Goal: Task Accomplishment & Management: Manage account settings

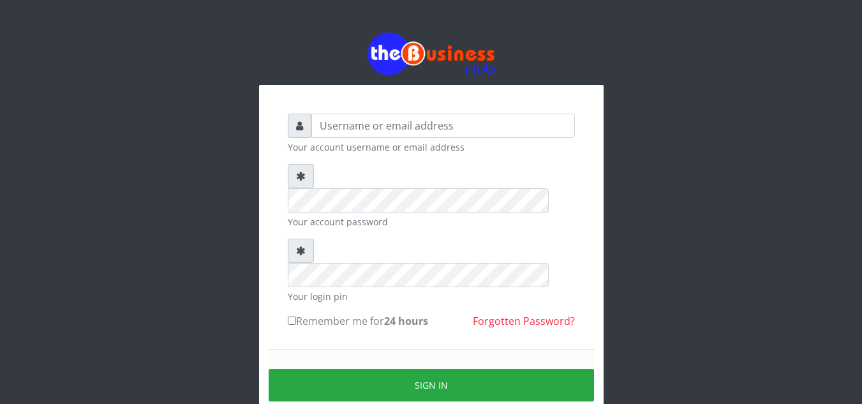
click at [507, 314] on link "Forgotten Password?" at bounding box center [524, 321] width 102 height 14
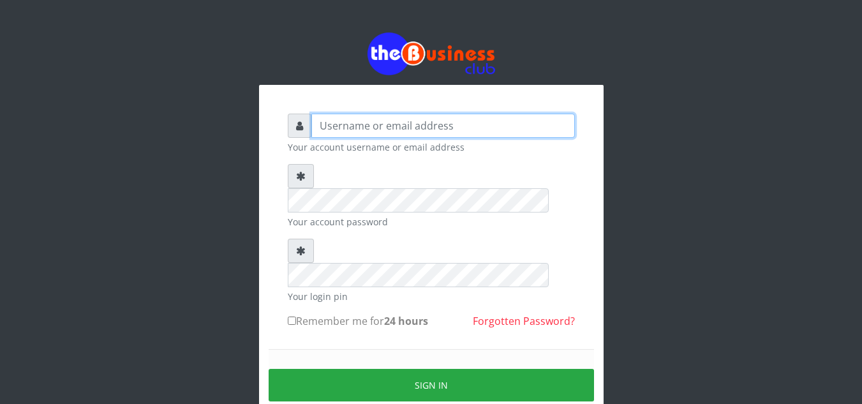
click at [380, 128] on input "text" at bounding box center [443, 126] width 264 height 24
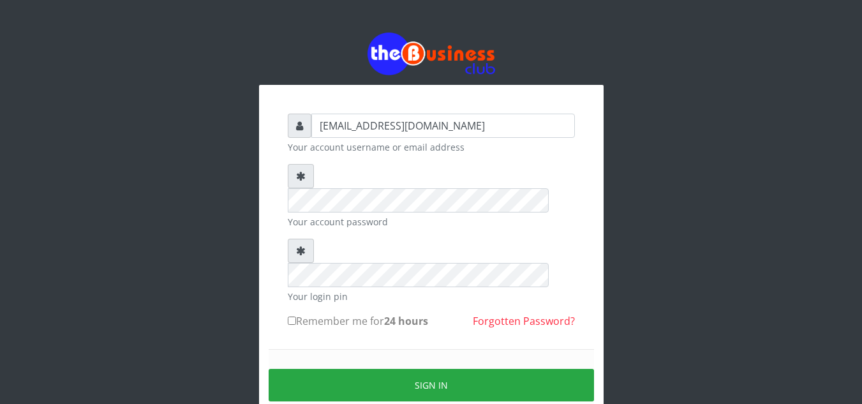
type input "[EMAIL_ADDRESS][DOMAIN_NAME]"
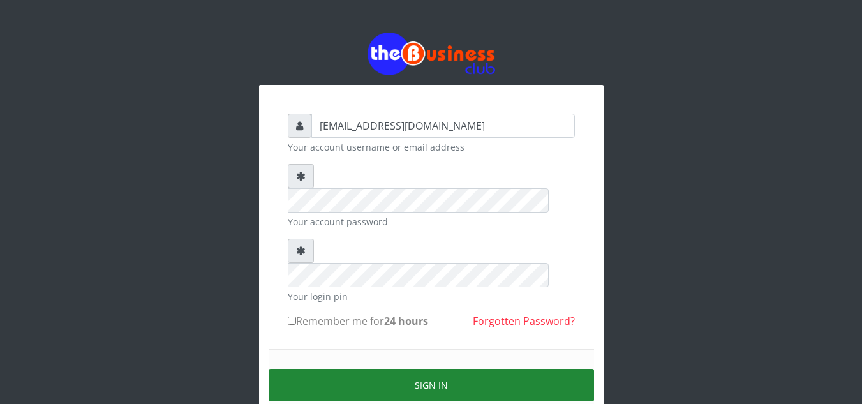
click at [408, 369] on button "Sign in" at bounding box center [431, 385] width 325 height 33
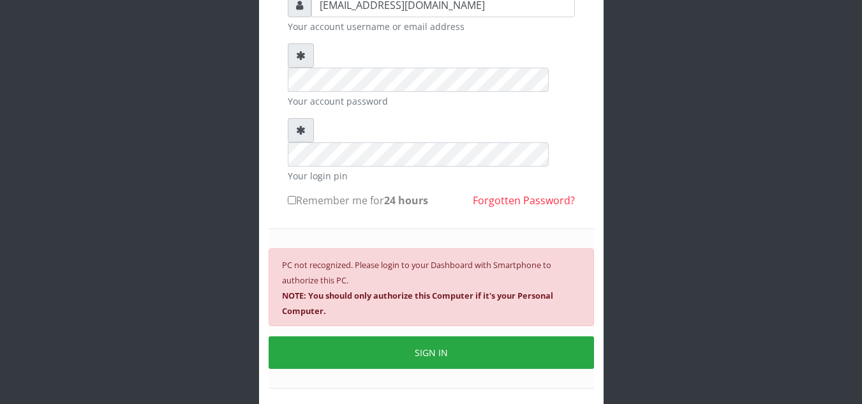
scroll to position [142, 0]
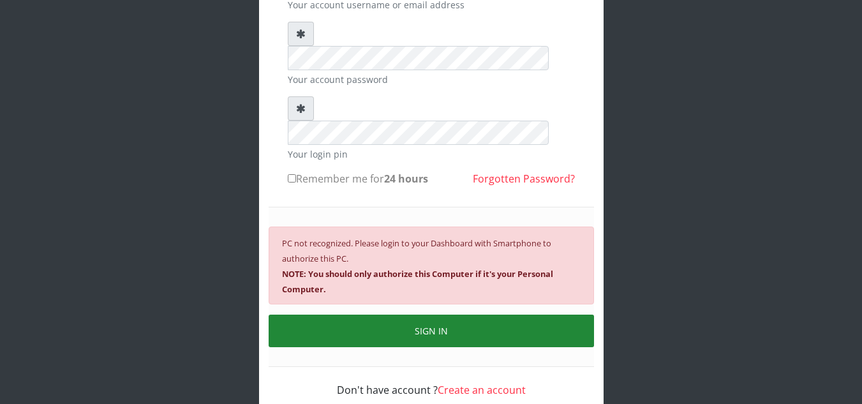
click at [439, 315] on button "SIGN IN" at bounding box center [431, 331] width 325 height 33
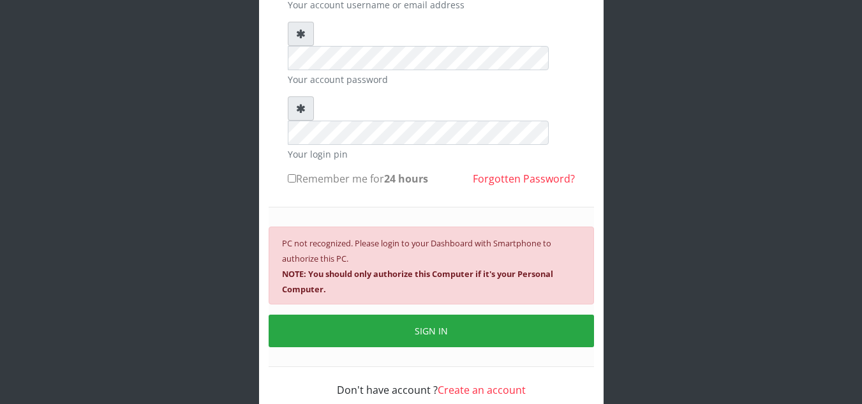
click at [519, 172] on link "Forgotten Password?" at bounding box center [524, 179] width 102 height 14
